Goal: Task Accomplishment & Management: Manage account settings

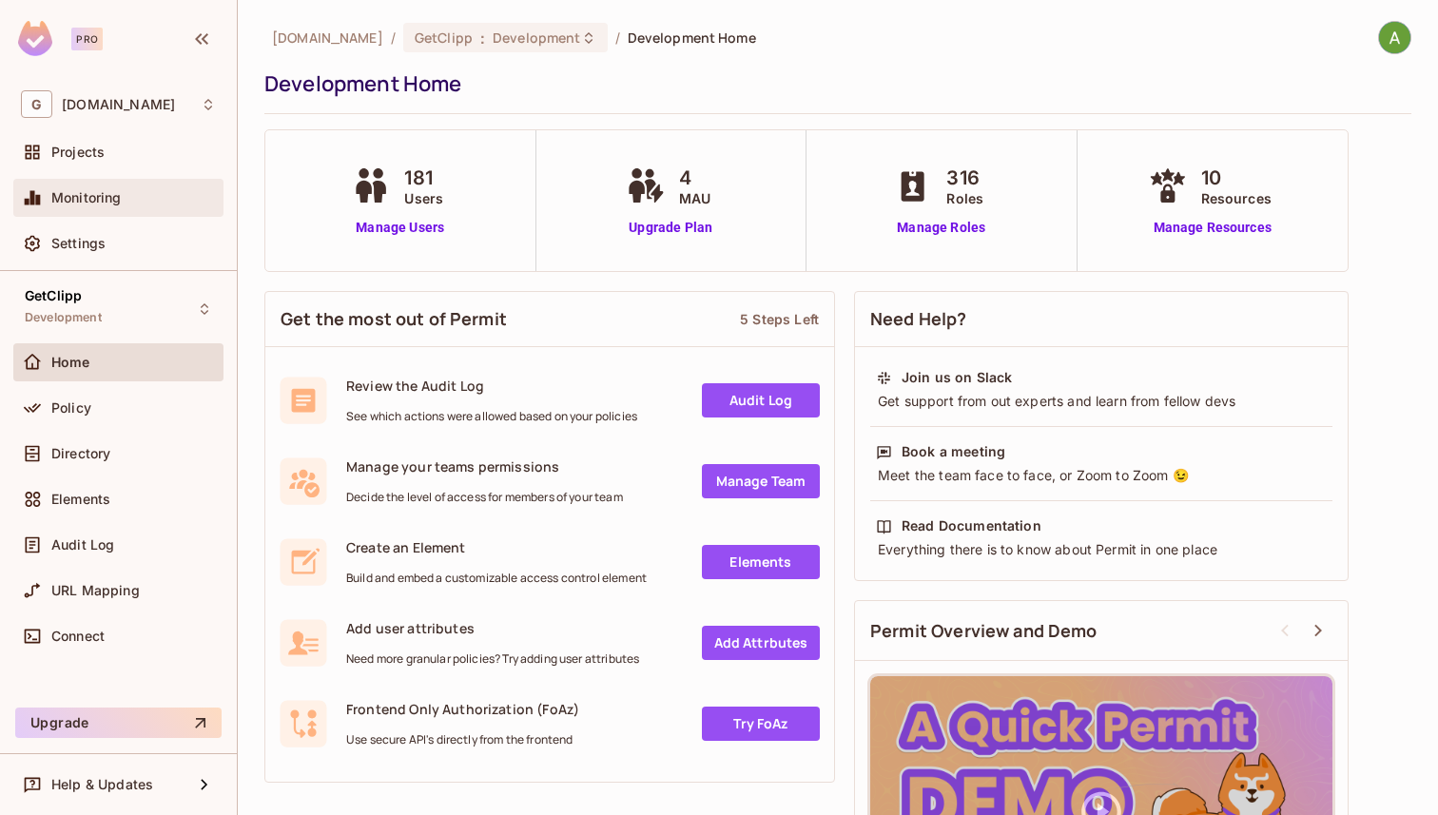
click at [121, 193] on span "Monitoring" at bounding box center [86, 197] width 70 height 15
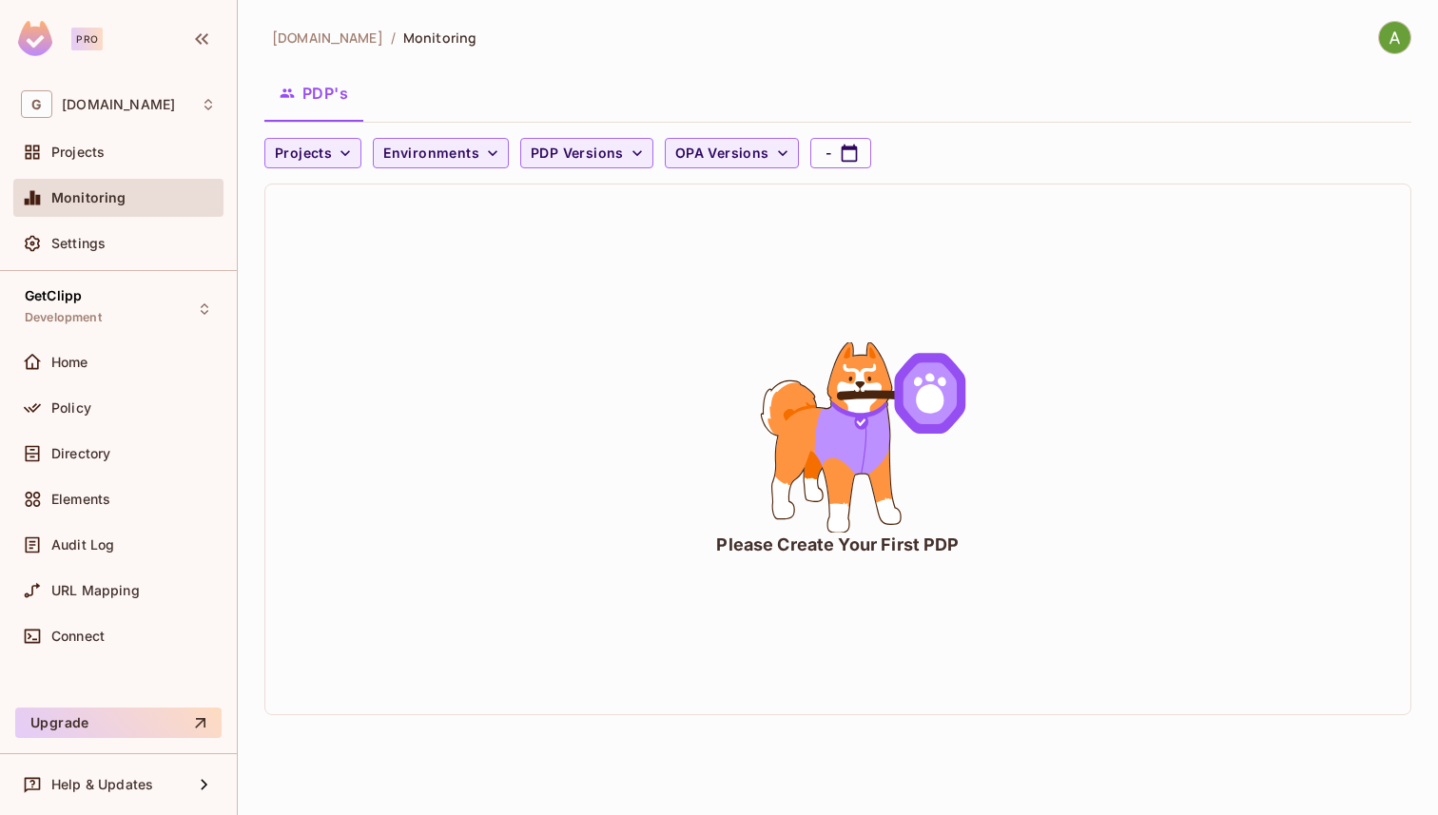
click at [1399, 20] on div "getclipp.com / Monitoring PDP's Projects Environments PDP Versions OPA Versions…" at bounding box center [838, 407] width 1201 height 815
click at [1393, 46] on img at bounding box center [1394, 37] width 31 height 31
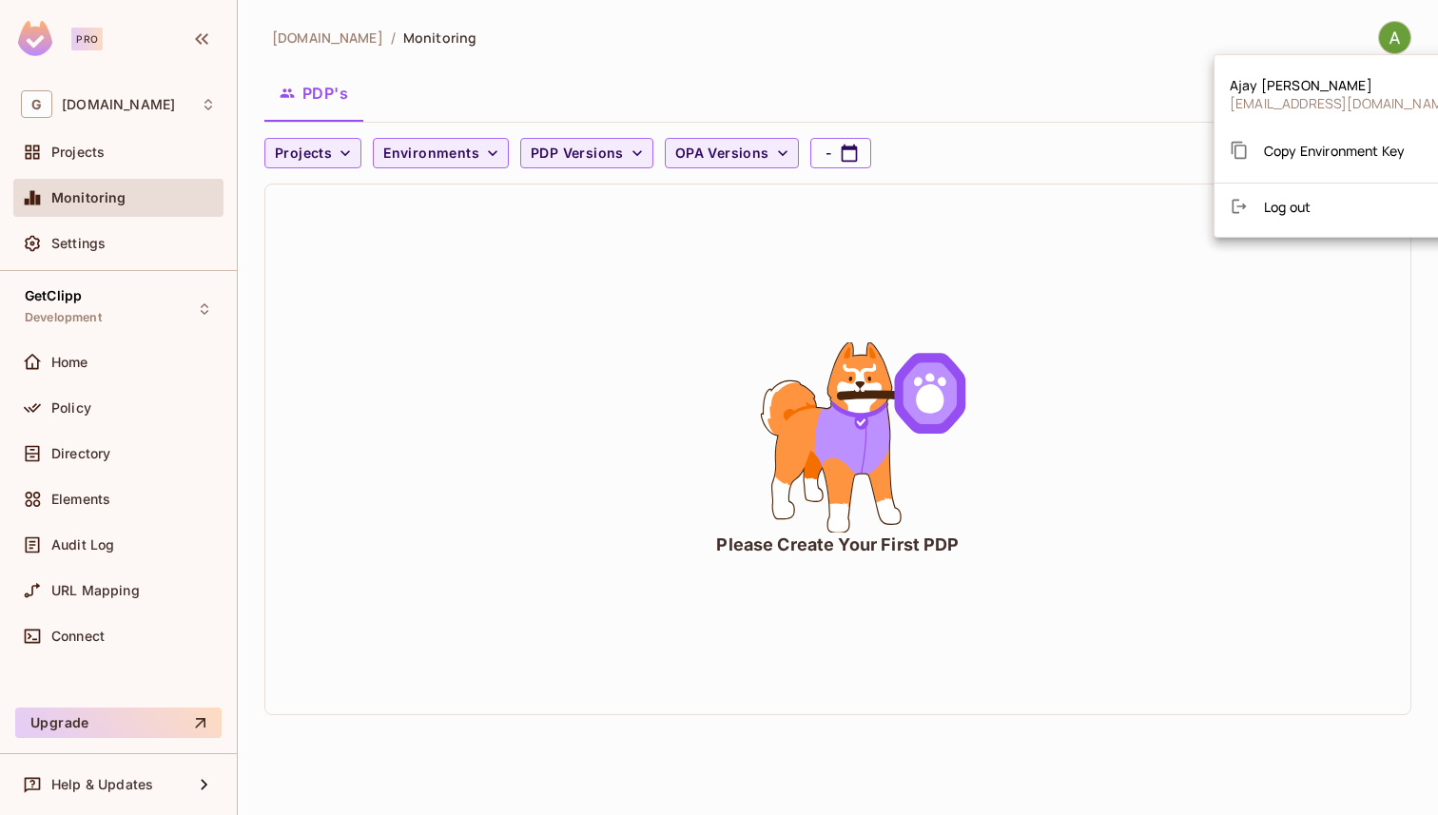
click at [112, 128] on div at bounding box center [719, 407] width 1438 height 815
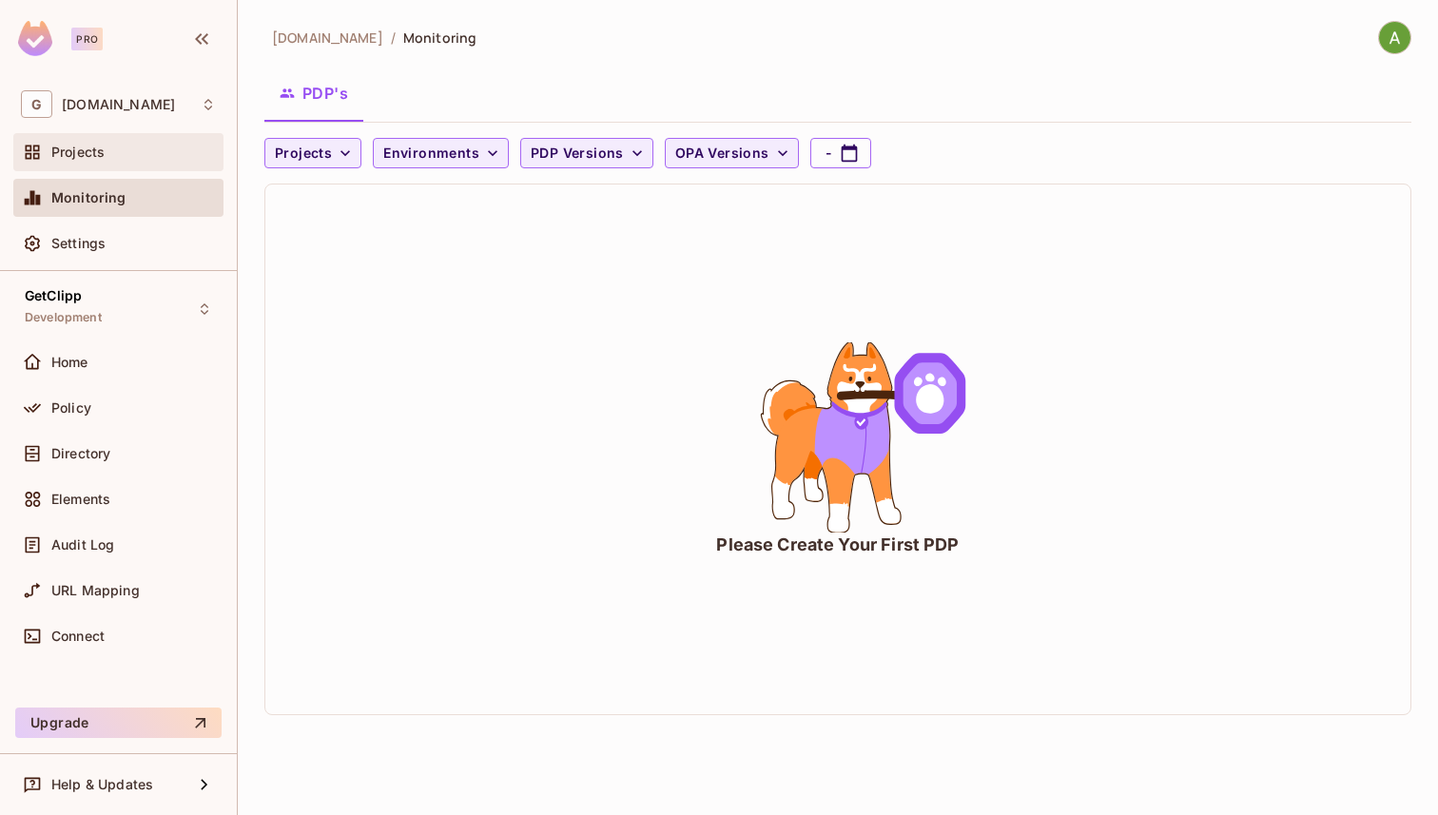
click at [85, 147] on span "Projects" at bounding box center [77, 152] width 53 height 15
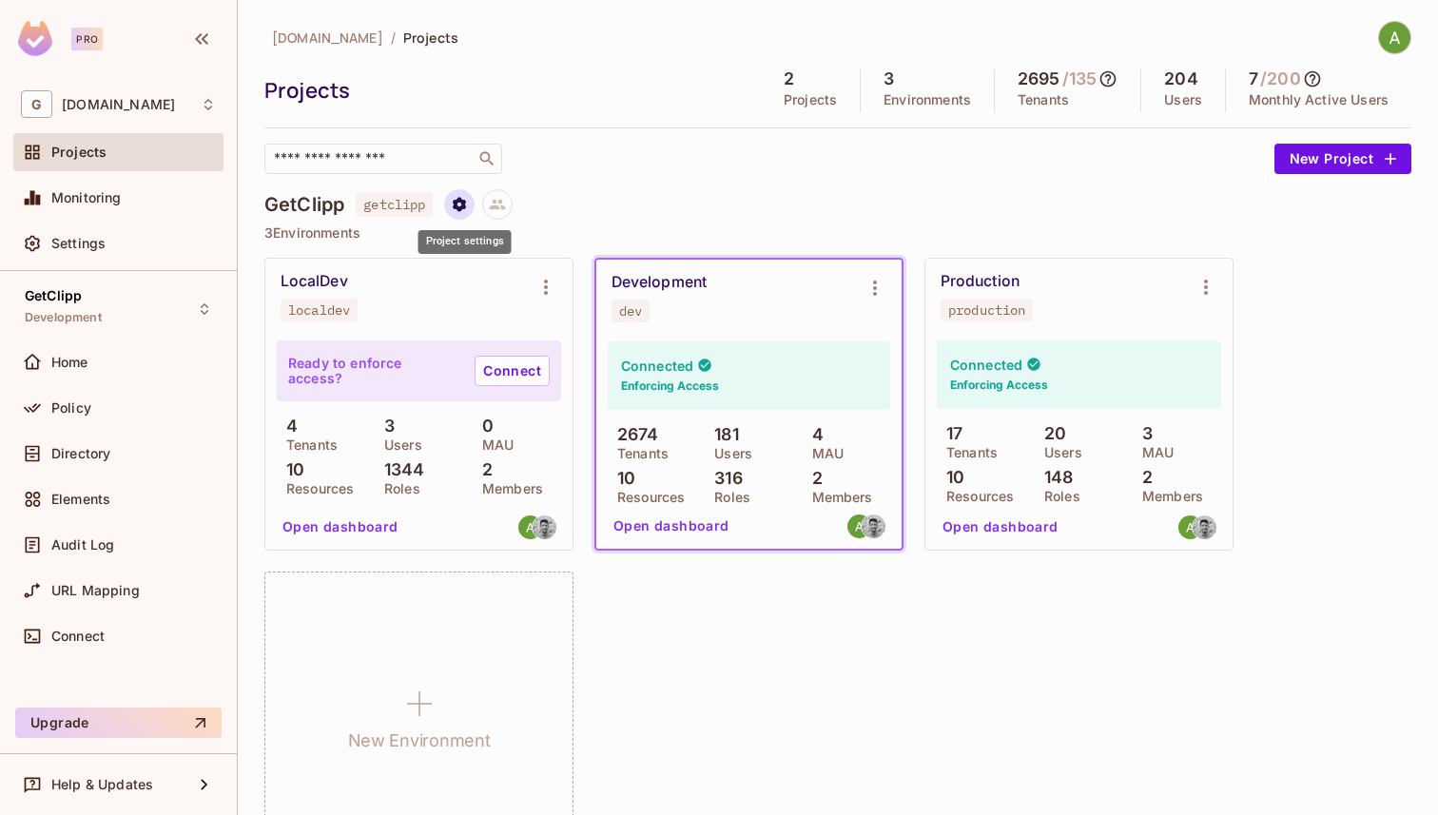
click at [464, 199] on icon "Project settings" at bounding box center [459, 204] width 13 height 14
click at [464, 199] on div at bounding box center [719, 407] width 1438 height 815
click at [69, 359] on span "Home" at bounding box center [69, 362] width 37 height 15
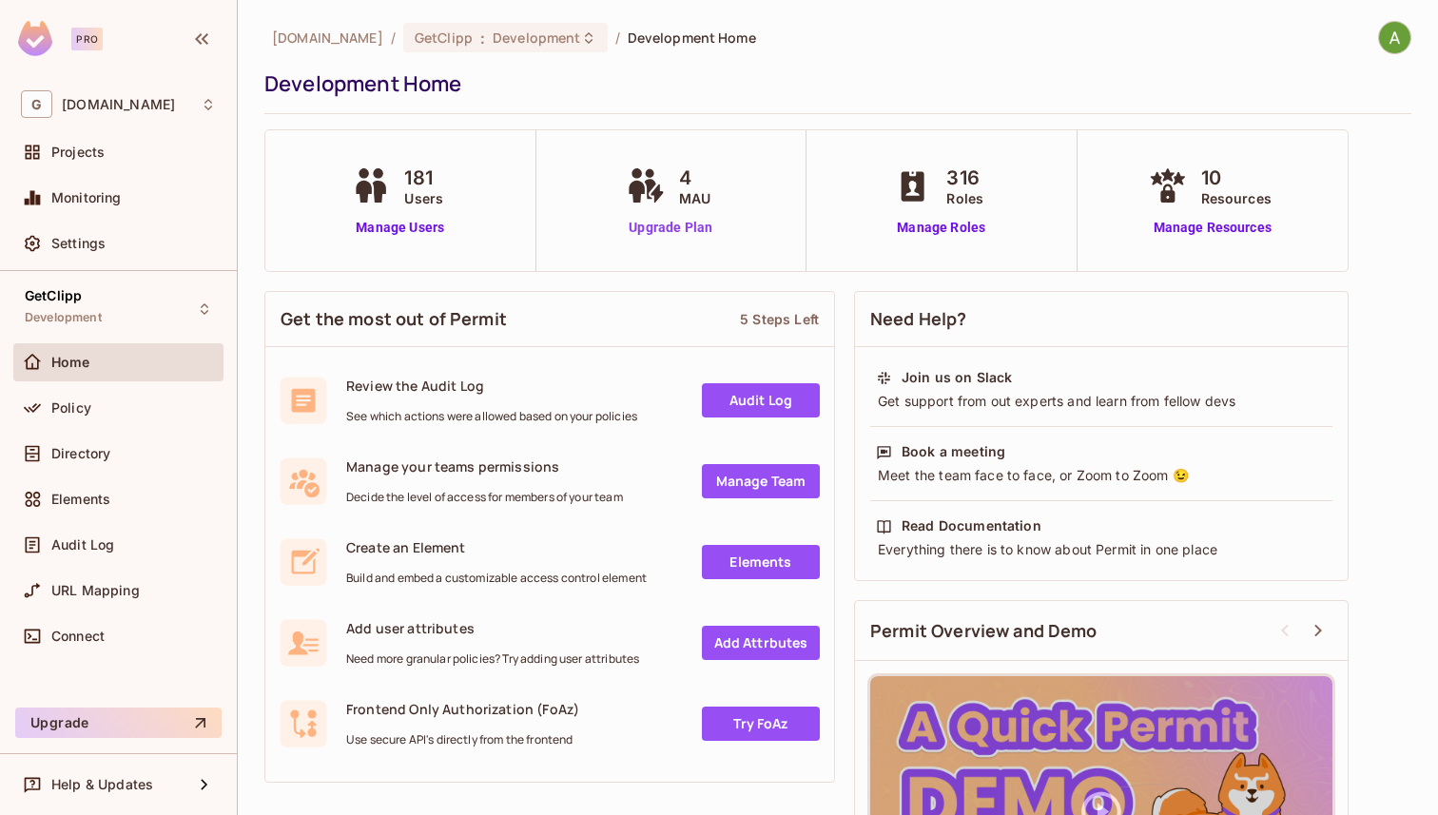
click at [675, 222] on link "Upgrade Plan" at bounding box center [671, 228] width 98 height 20
click at [82, 636] on span "Connect" at bounding box center [77, 636] width 53 height 15
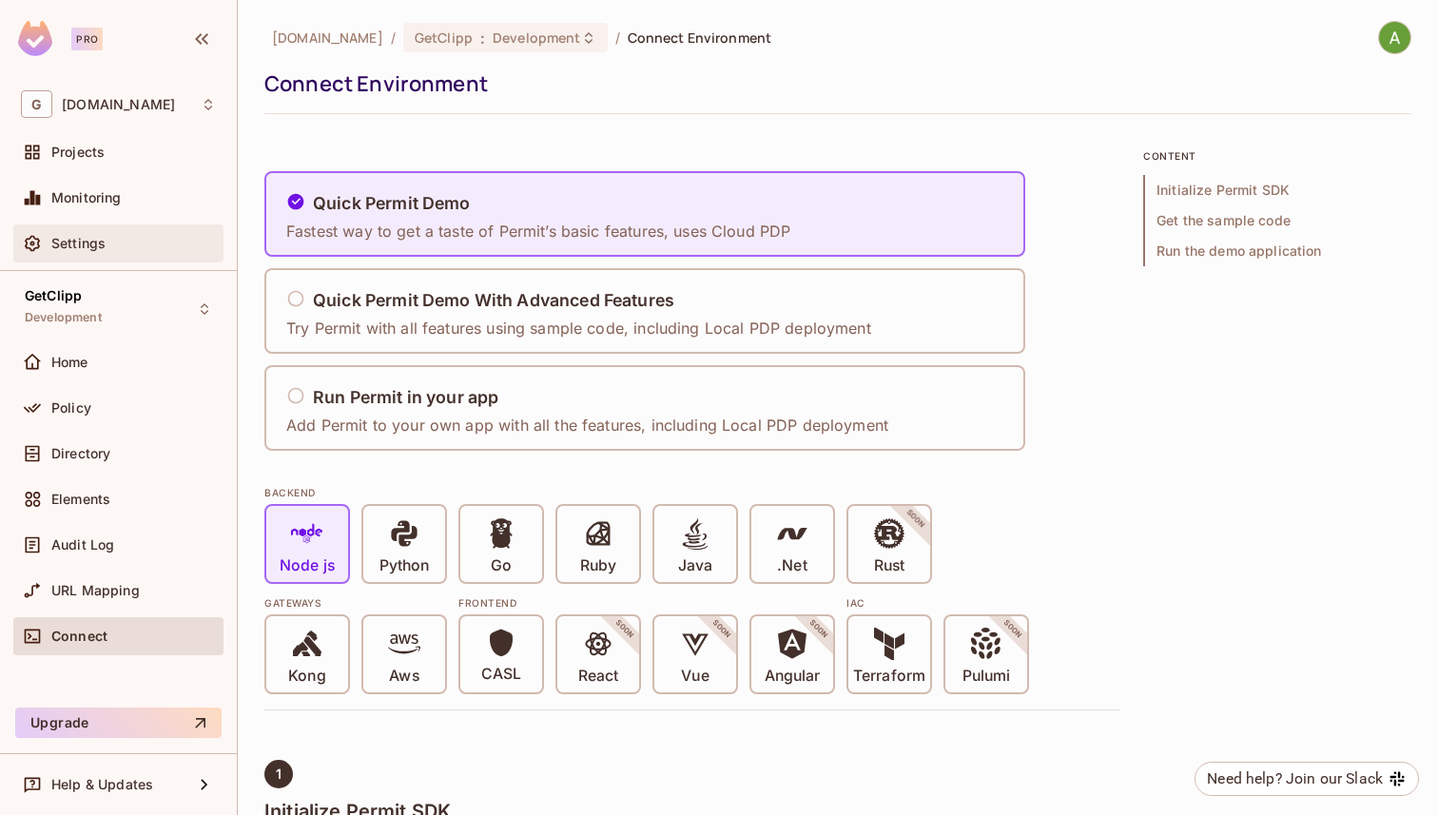
click at [92, 240] on span "Settings" at bounding box center [78, 243] width 54 height 15
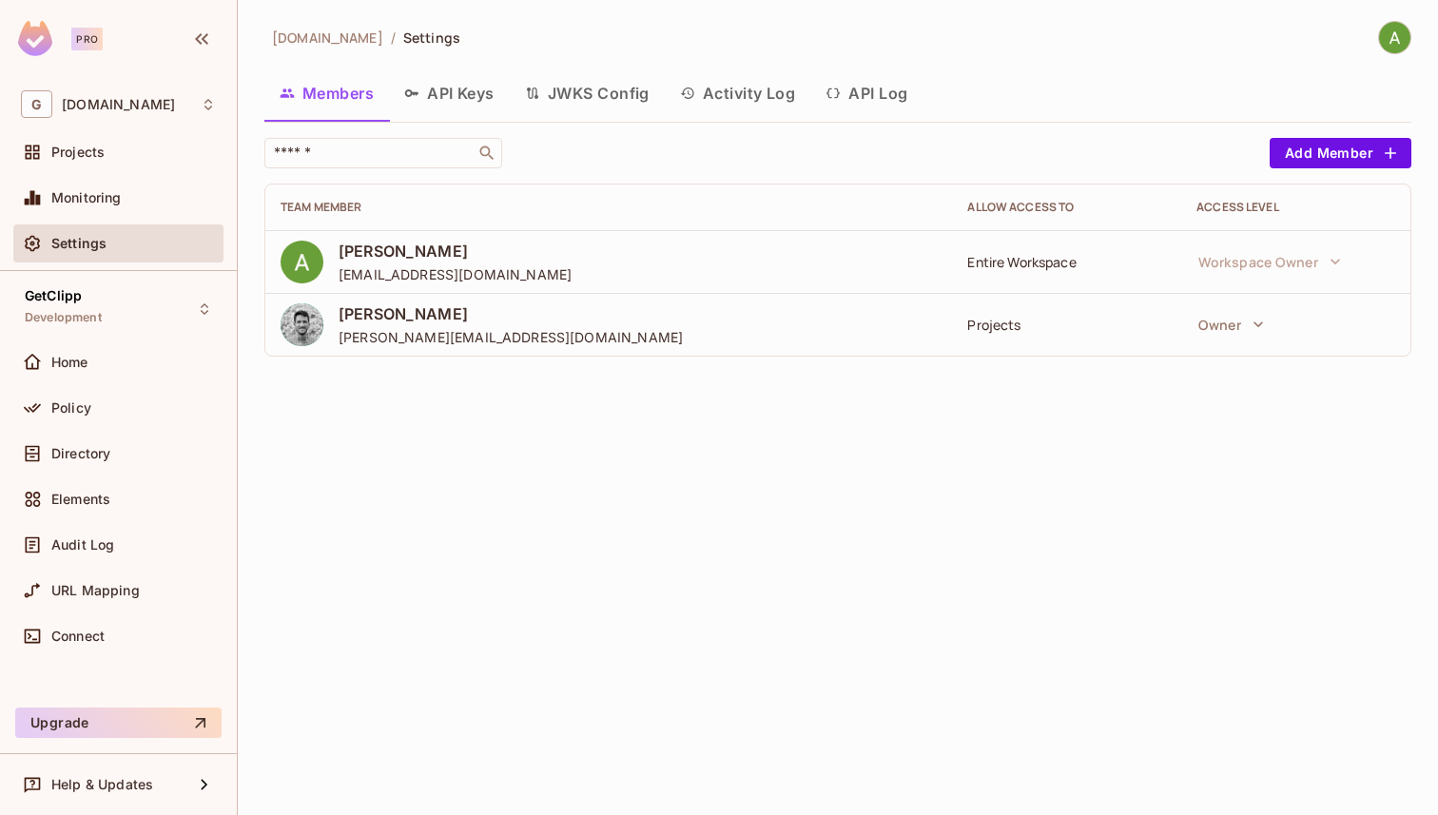
click at [754, 89] on button "Activity Log" at bounding box center [738, 93] width 147 height 48
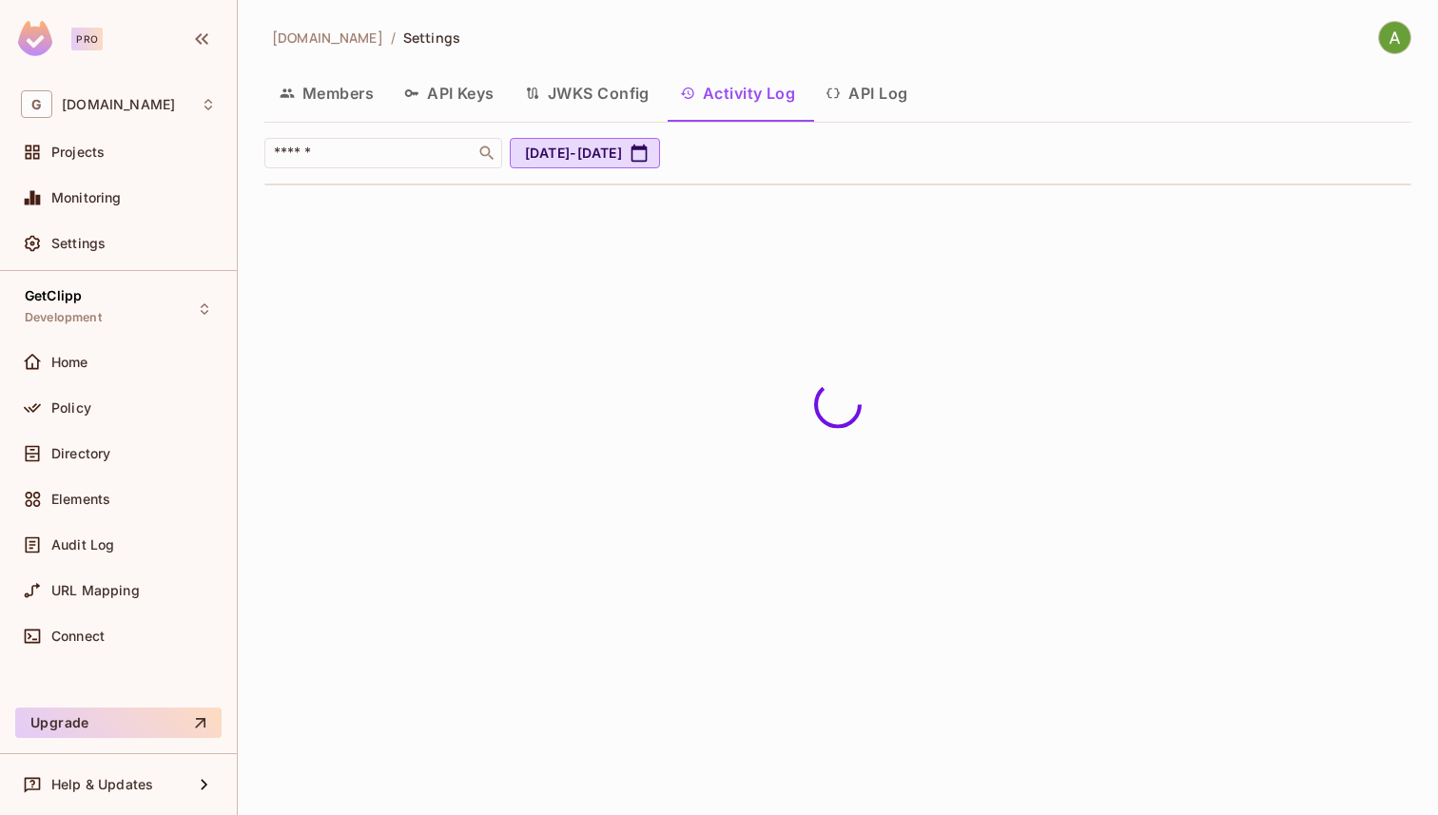
click at [618, 90] on button "JWKS Config" at bounding box center [587, 93] width 155 height 48
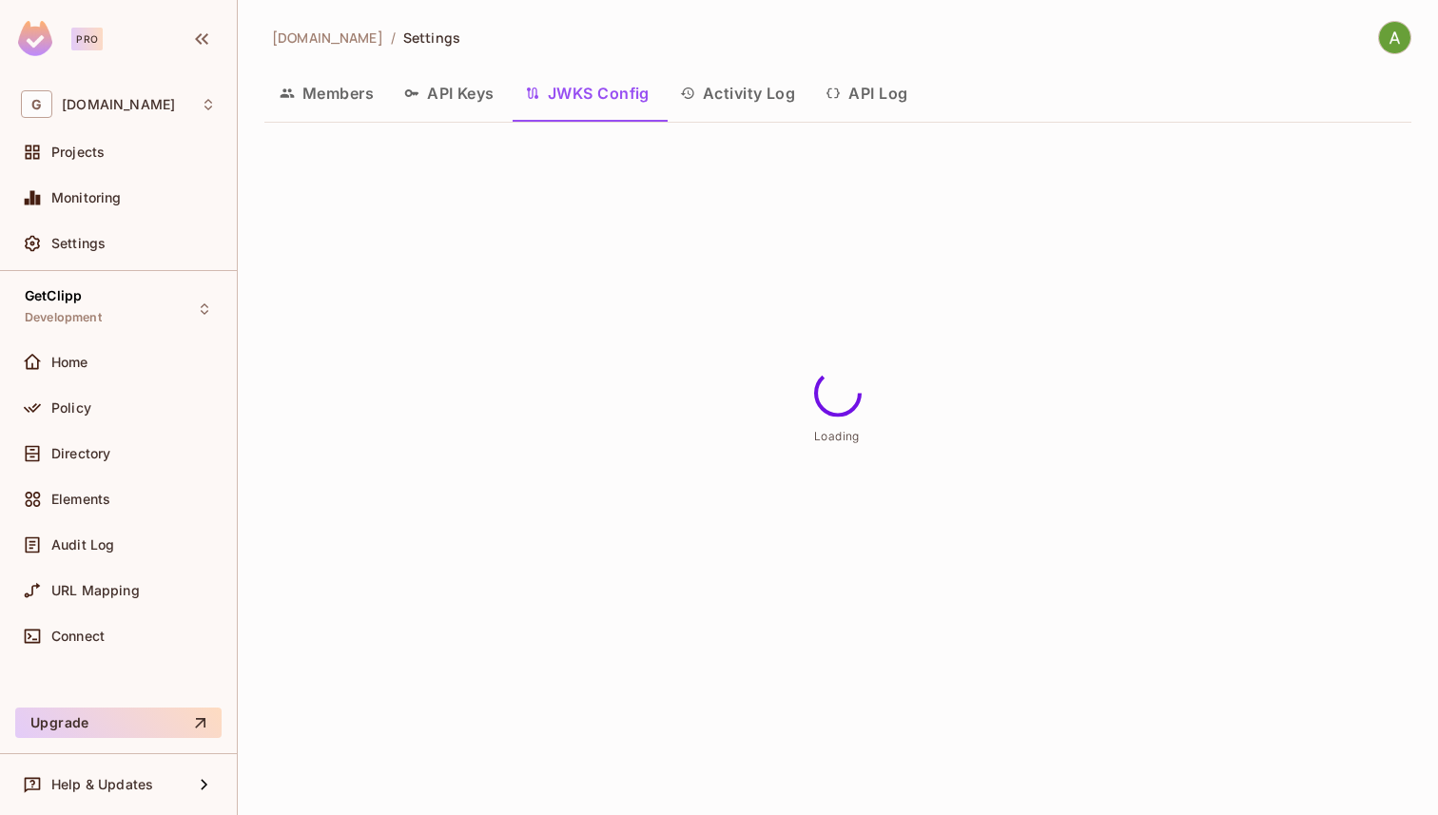
click at [447, 92] on button "API Keys" at bounding box center [449, 93] width 121 height 48
click at [305, 102] on button "Members" at bounding box center [326, 93] width 125 height 48
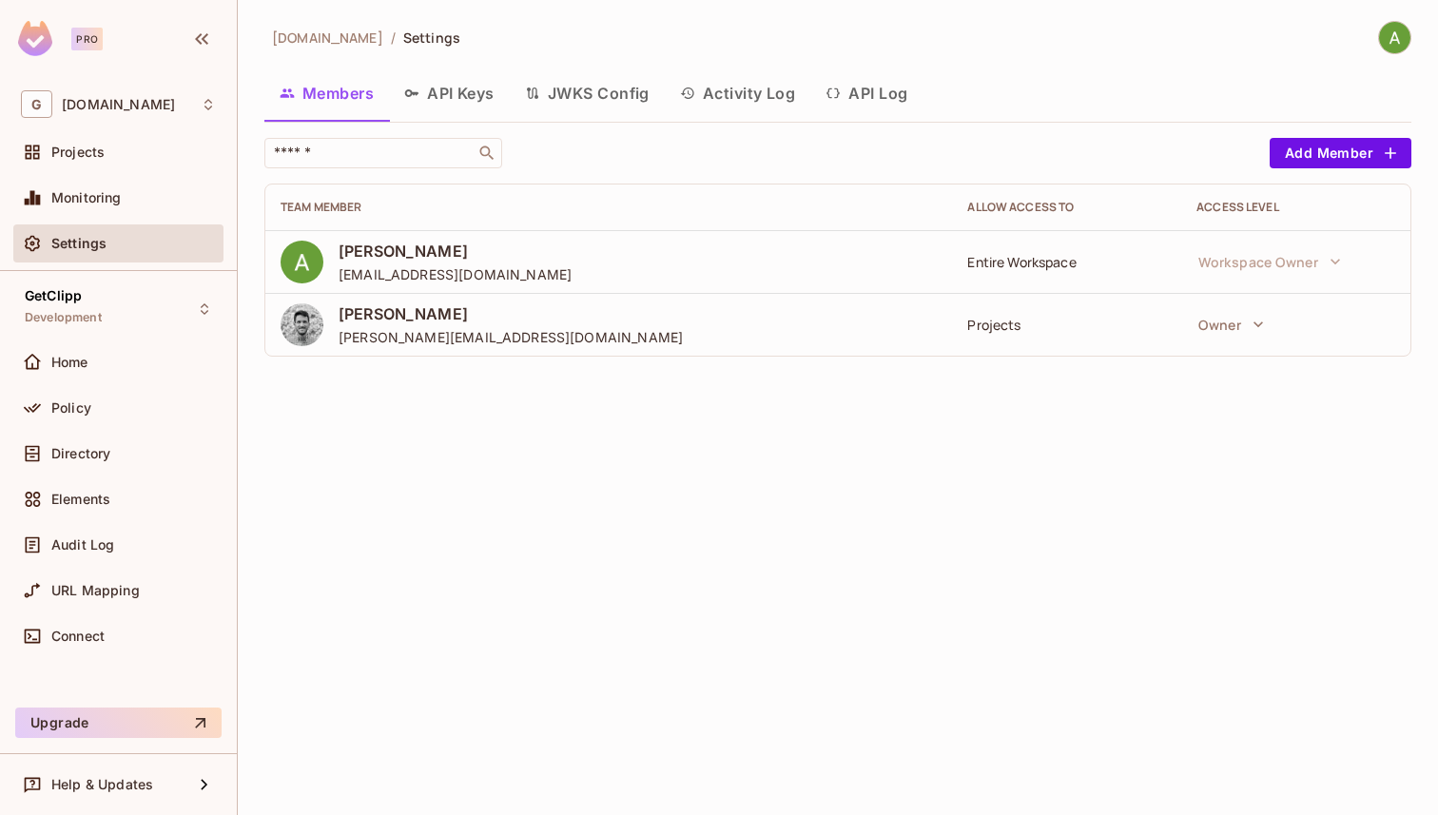
click at [869, 91] on button "API Log" at bounding box center [867, 93] width 112 height 48
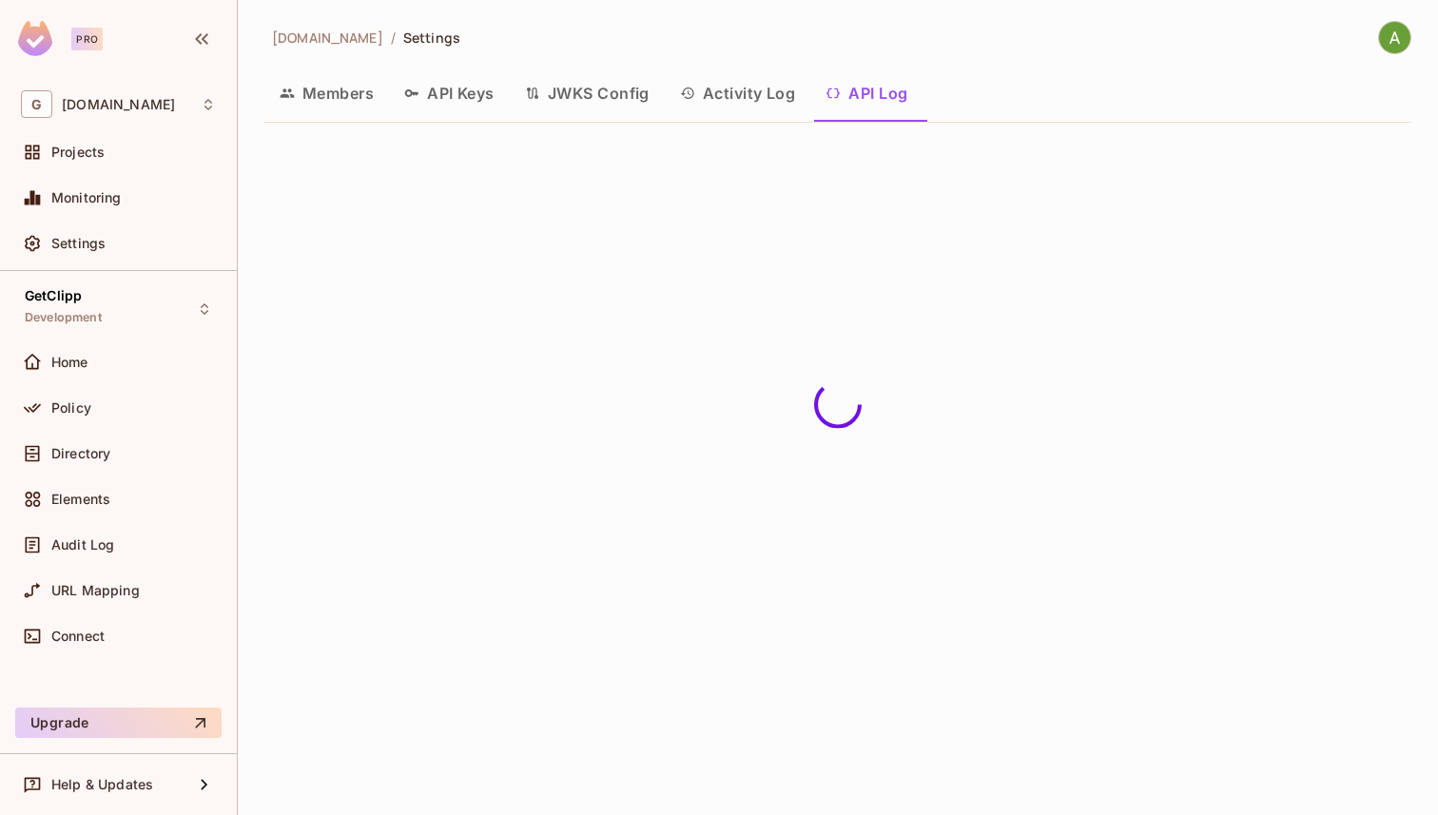
click at [741, 96] on button "Activity Log" at bounding box center [738, 93] width 147 height 48
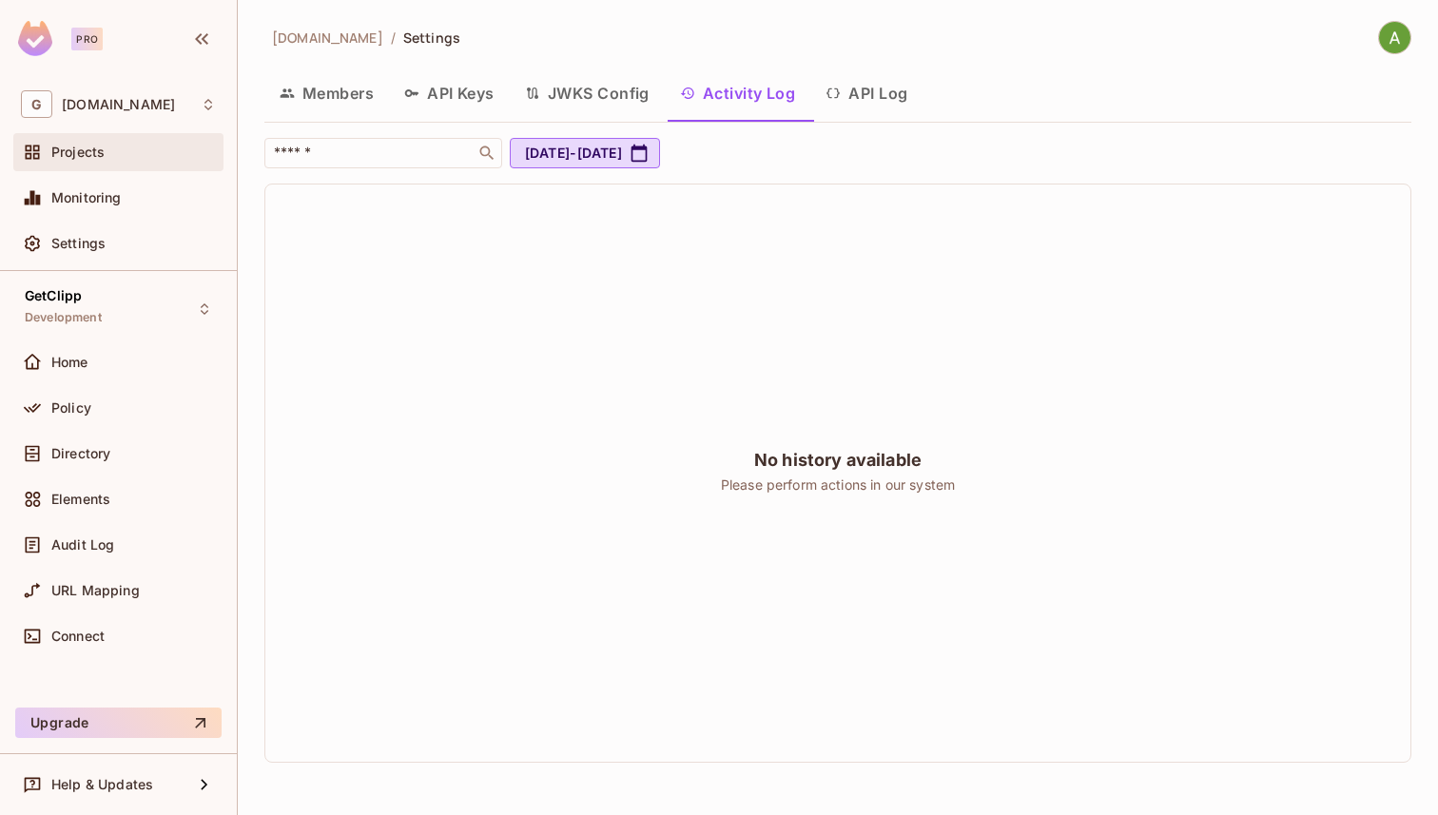
click at [113, 147] on div "Projects" at bounding box center [133, 152] width 165 height 15
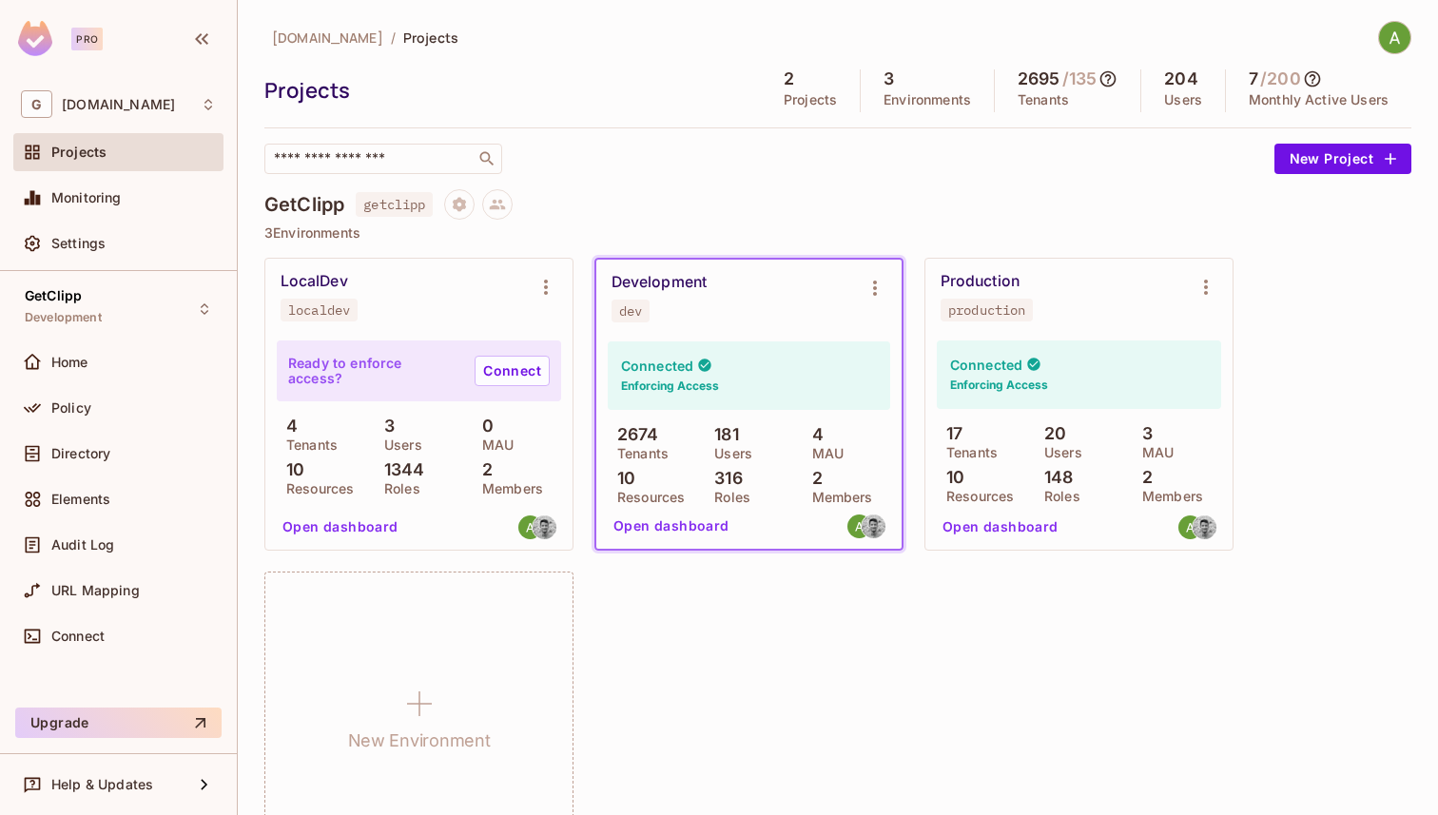
click at [1405, 36] on img at bounding box center [1394, 37] width 31 height 31
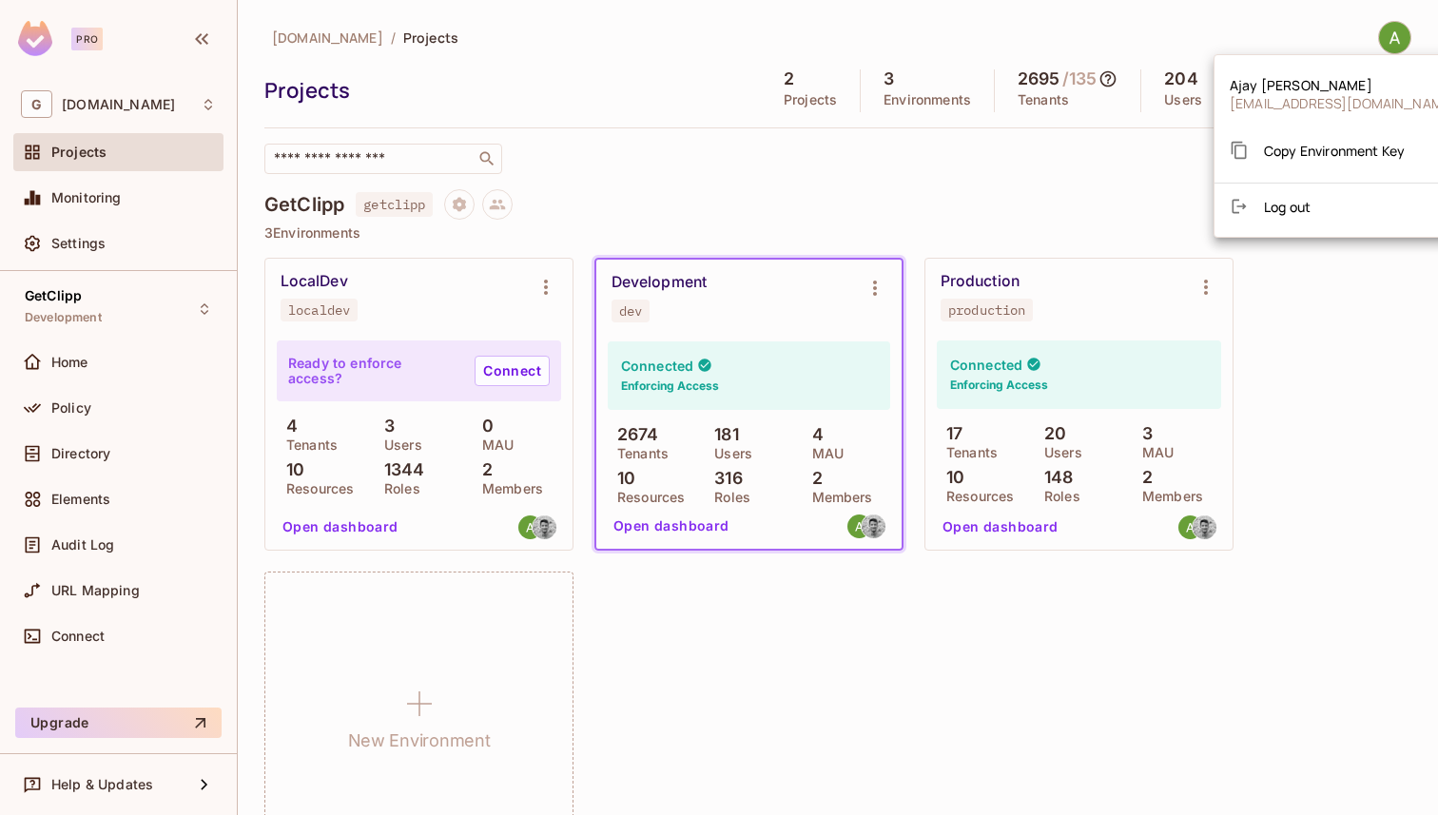
click at [1405, 36] on div at bounding box center [719, 407] width 1438 height 815
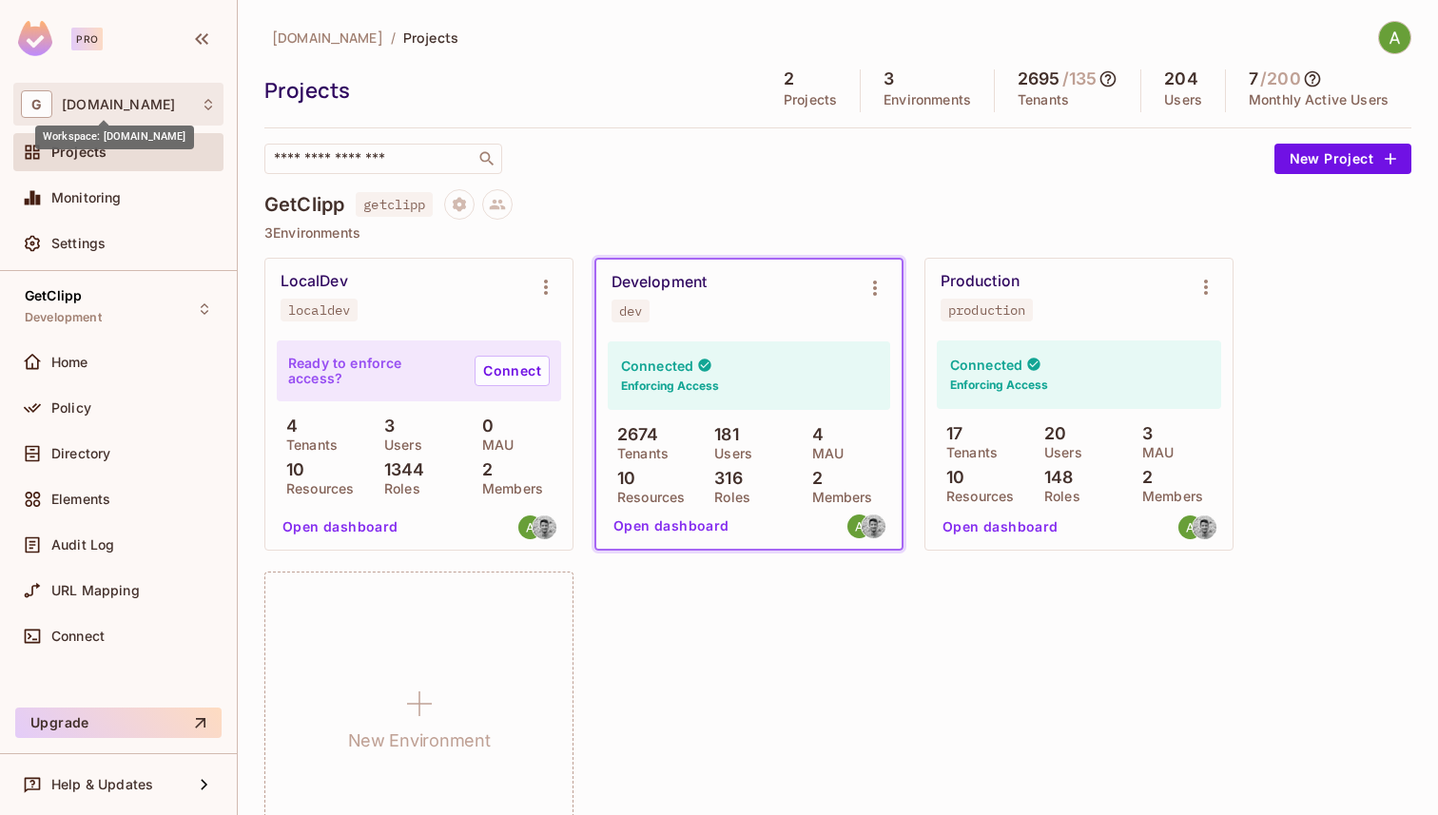
click at [127, 111] on span "getclipp.com" at bounding box center [118, 104] width 113 height 15
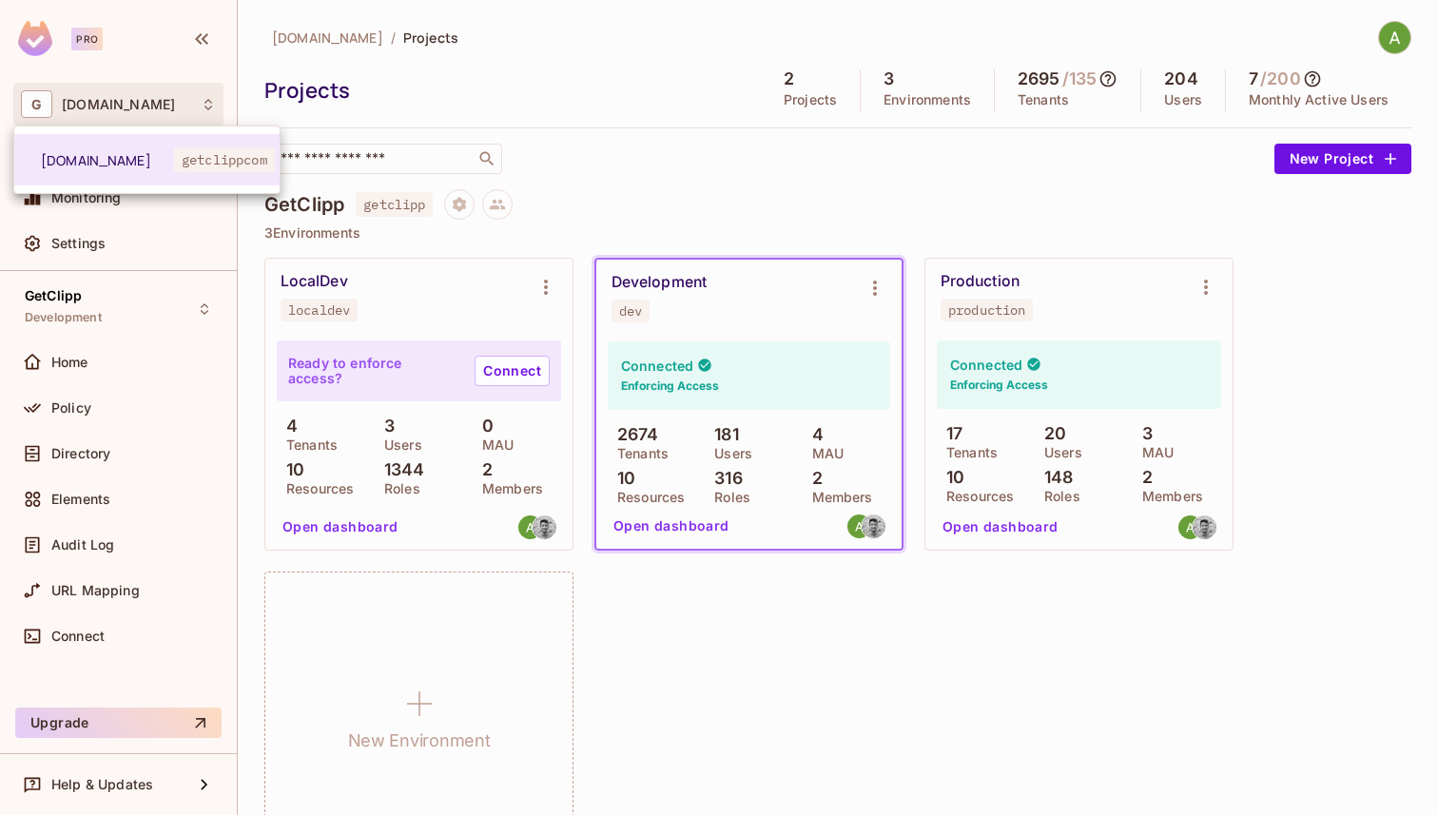
click at [127, 111] on div at bounding box center [719, 407] width 1438 height 815
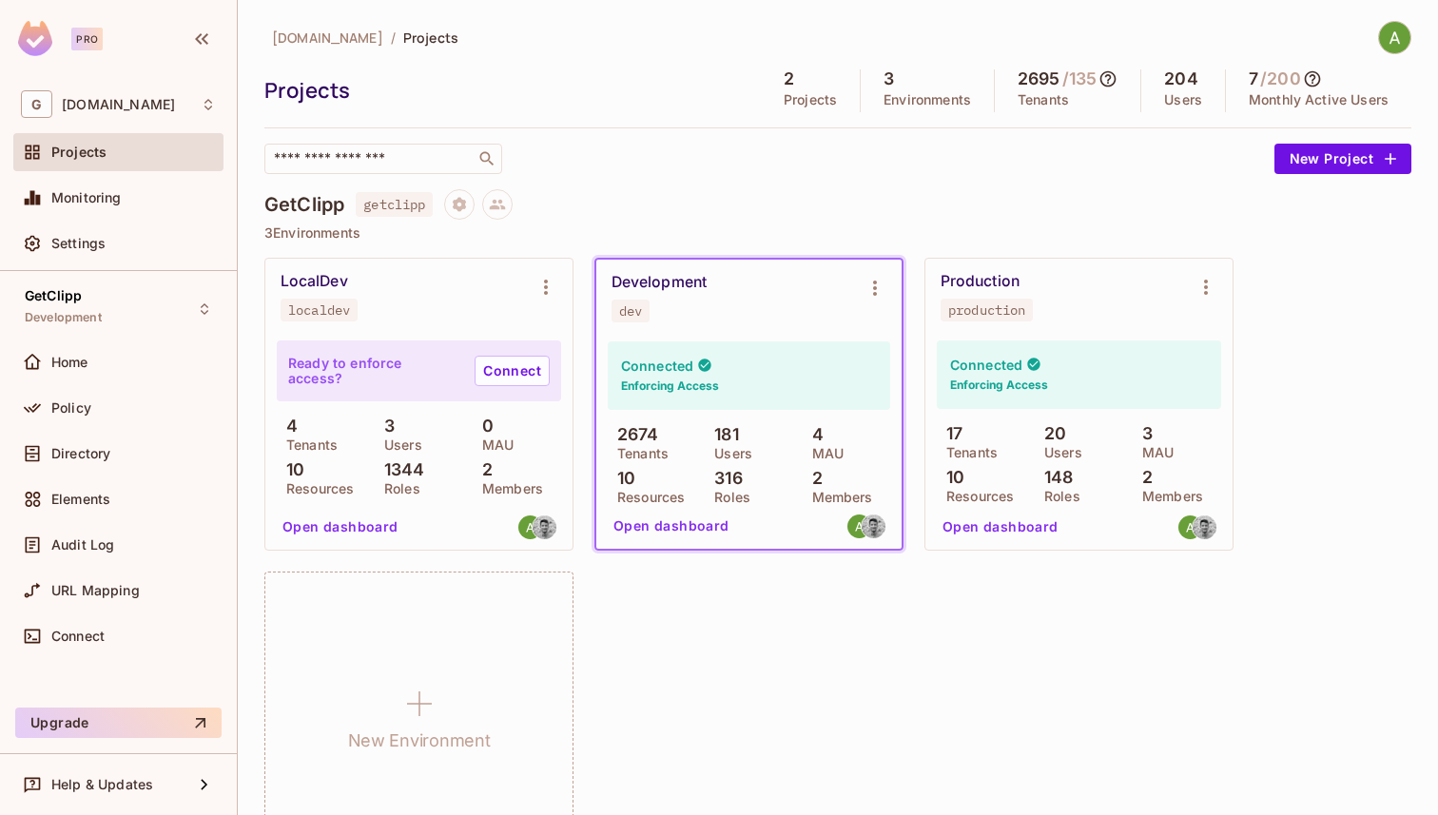
drag, startPoint x: 199, startPoint y: 37, endPoint x: 108, endPoint y: 338, distance: 313.9
click at [108, 338] on div "Pro G getclipp.com Projects Monitoring Settings GetClipp Development Home Polic…" at bounding box center [118, 407] width 237 height 815
click at [81, 437] on div "Directory" at bounding box center [118, 454] width 210 height 38
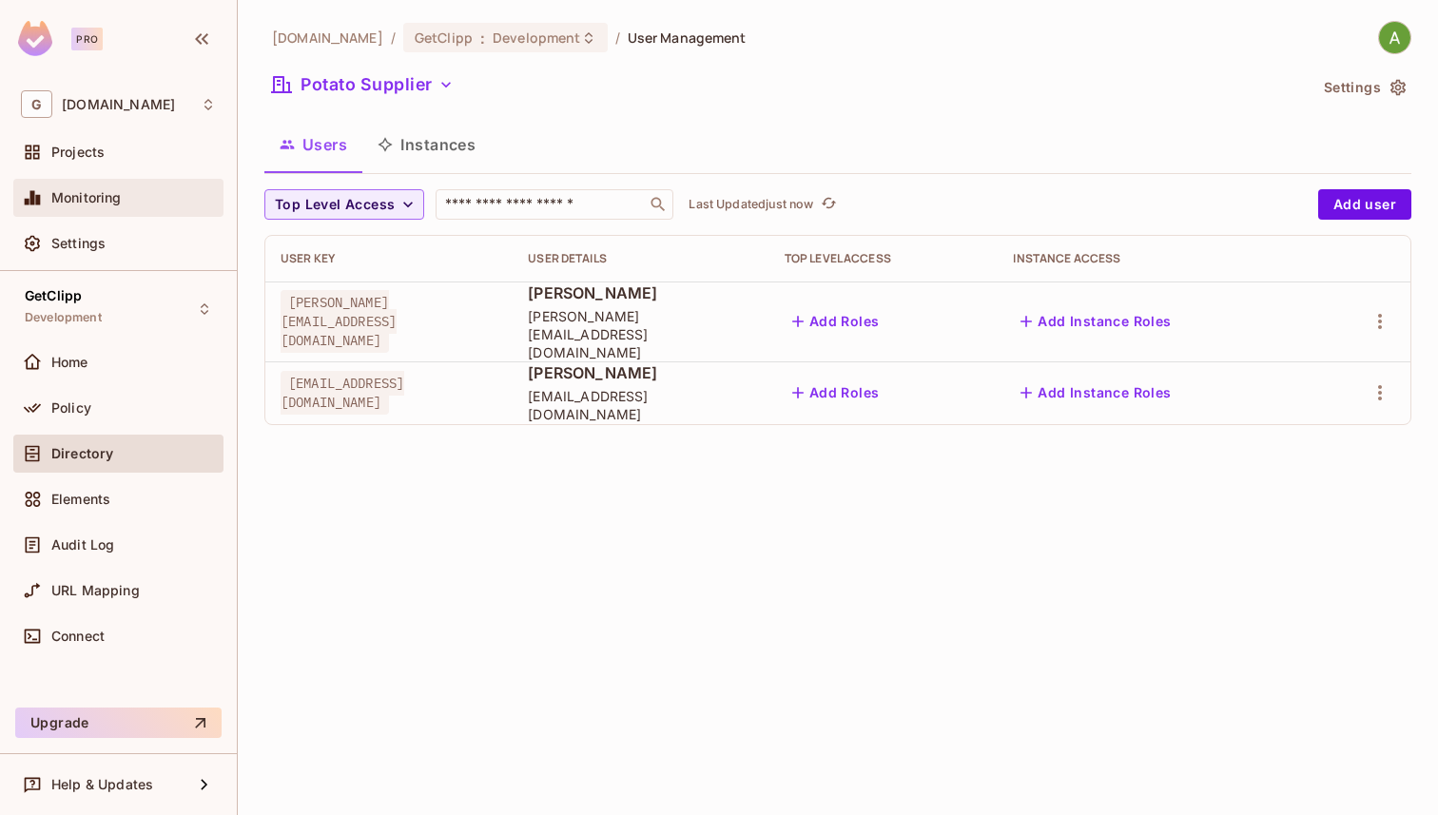
click at [104, 190] on span "Monitoring" at bounding box center [86, 197] width 70 height 15
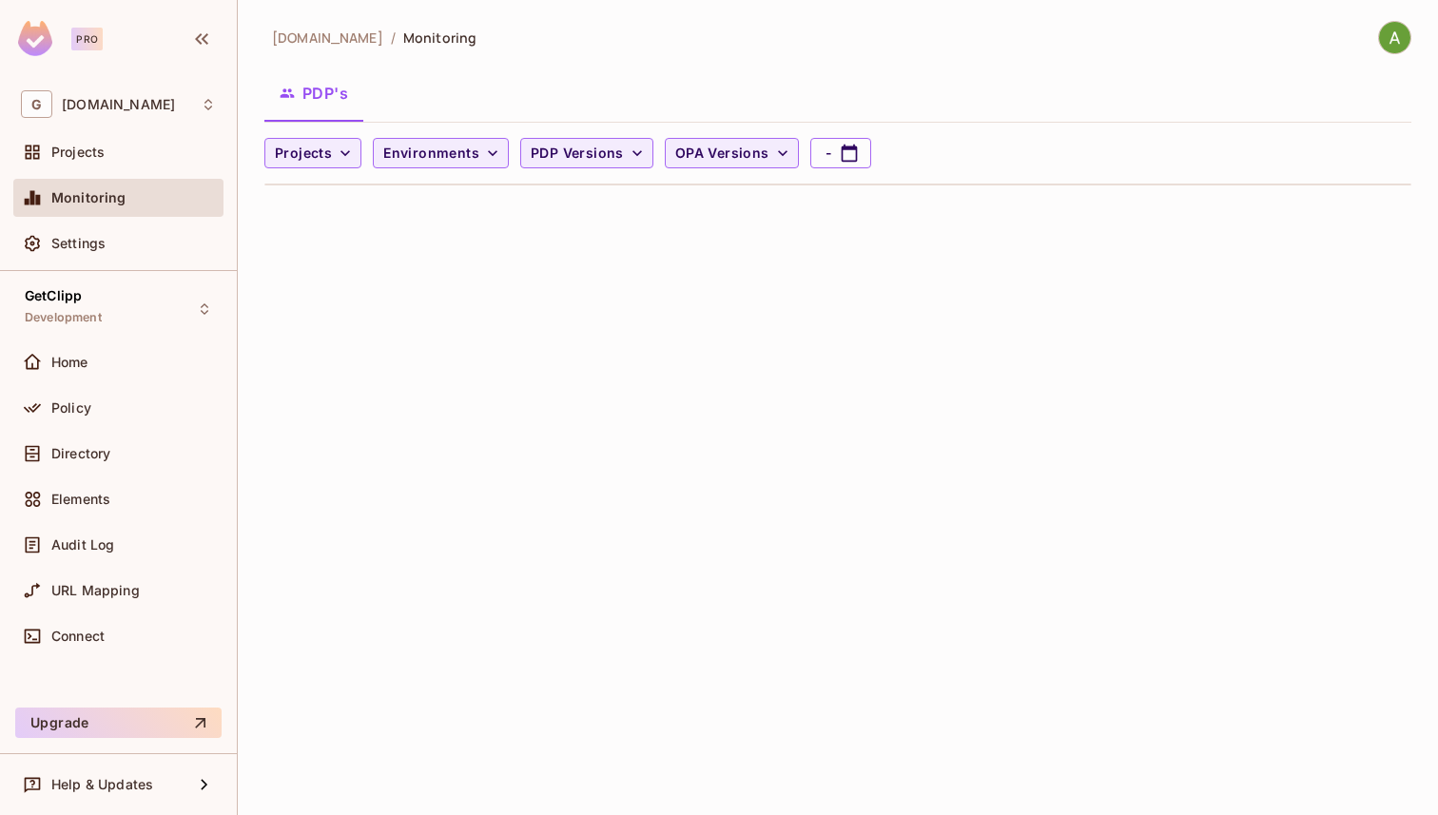
click at [123, 223] on div "Monitoring" at bounding box center [118, 202] width 210 height 46
click at [128, 250] on div "Settings" at bounding box center [133, 243] width 165 height 15
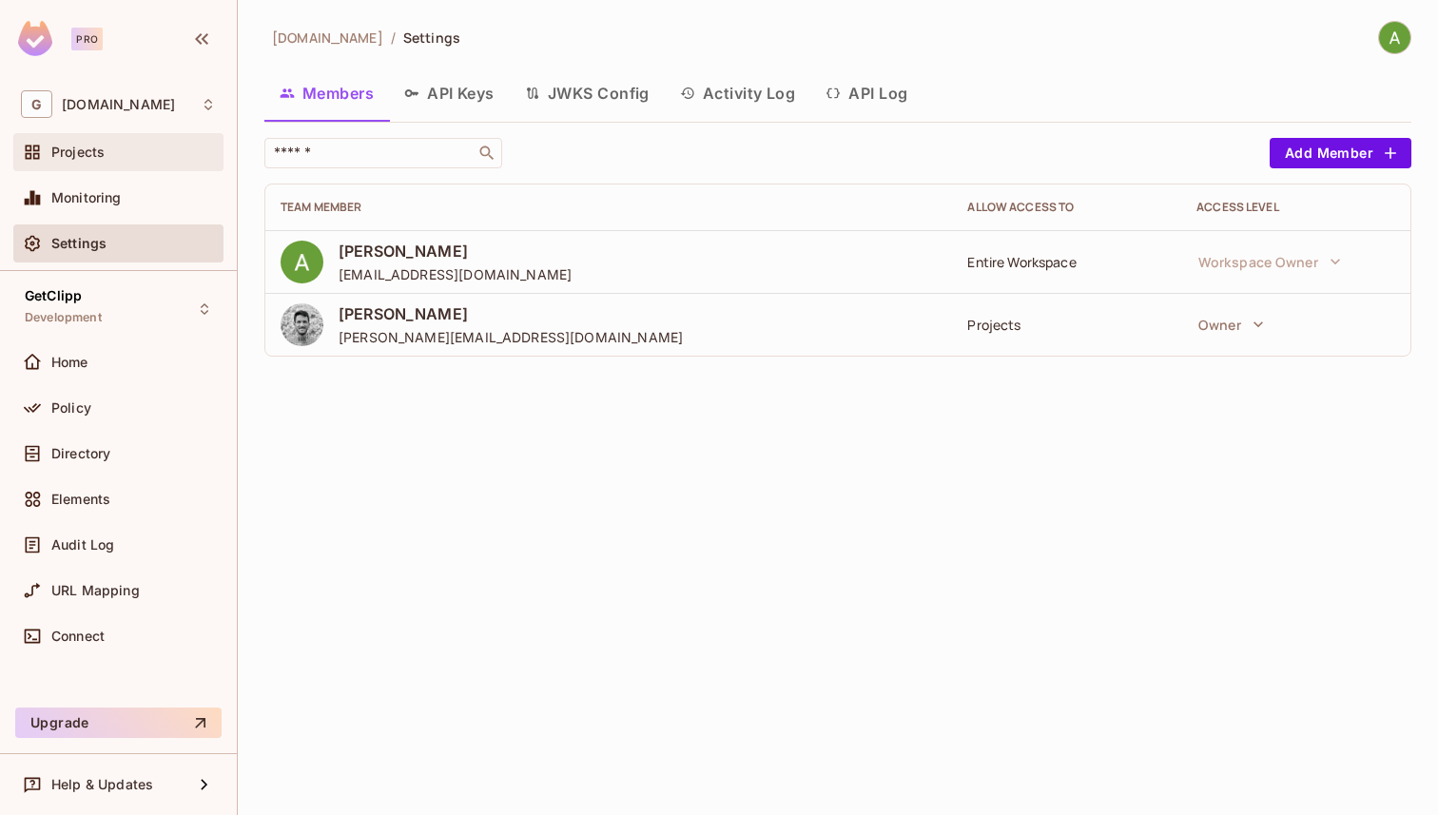
click at [122, 147] on div "Projects" at bounding box center [133, 152] width 165 height 15
